Goal: Information Seeking & Learning: Learn about a topic

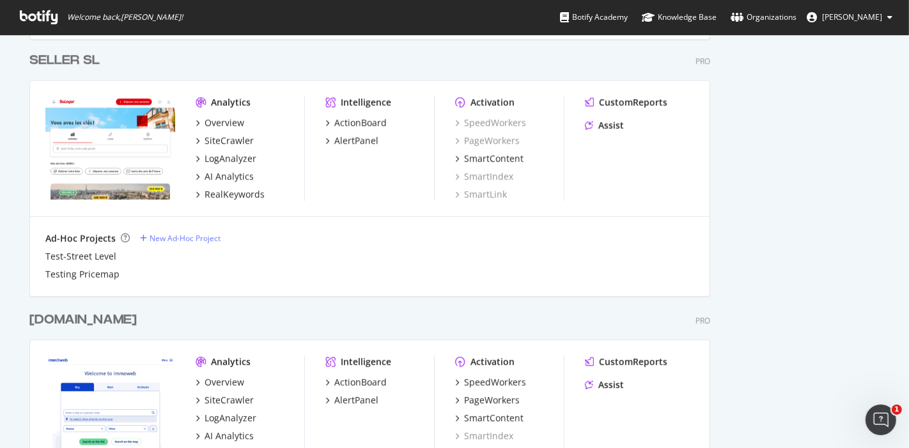
scroll to position [2863, 0]
click at [219, 195] on div "RealKeywords" at bounding box center [235, 195] width 60 height 13
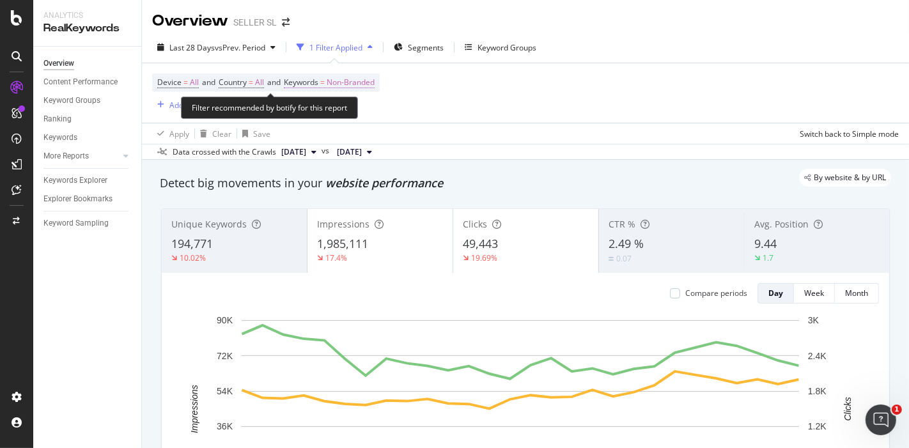
click at [347, 81] on span "Non-Branded" at bounding box center [351, 83] width 48 height 18
click at [350, 82] on span "Non-Branded" at bounding box center [351, 83] width 48 height 18
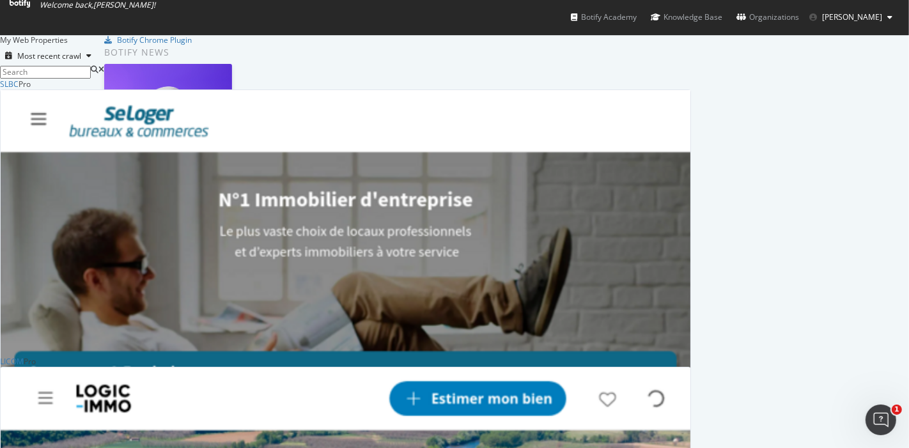
scroll to position [2223, 0]
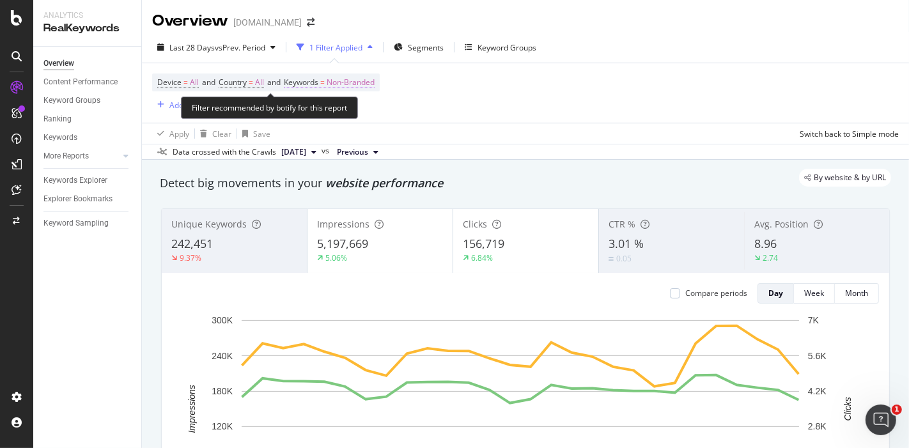
click at [363, 81] on span "Non-Branded" at bounding box center [351, 83] width 48 height 18
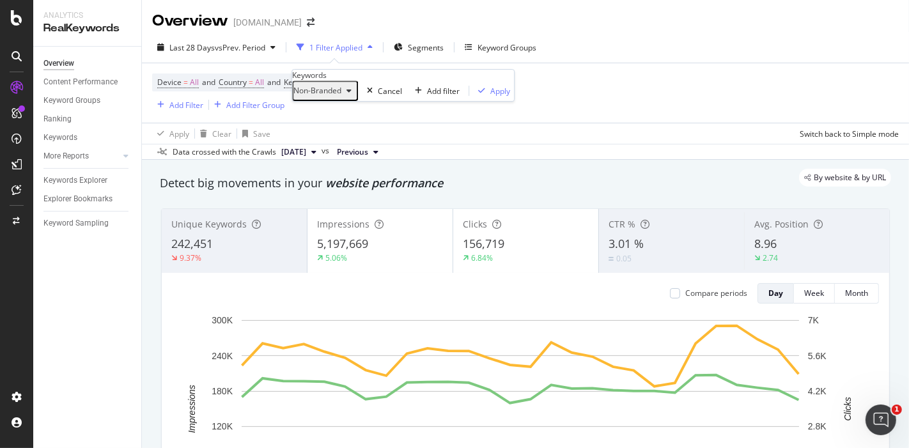
click at [340, 96] on span "Non-Branded" at bounding box center [318, 90] width 48 height 11
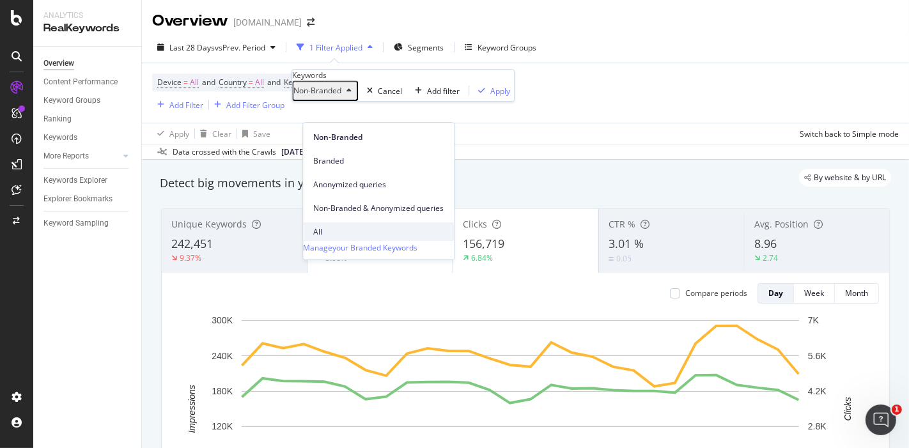
click at [361, 226] on span "All" at bounding box center [378, 232] width 130 height 12
